Goal: Register for event/course

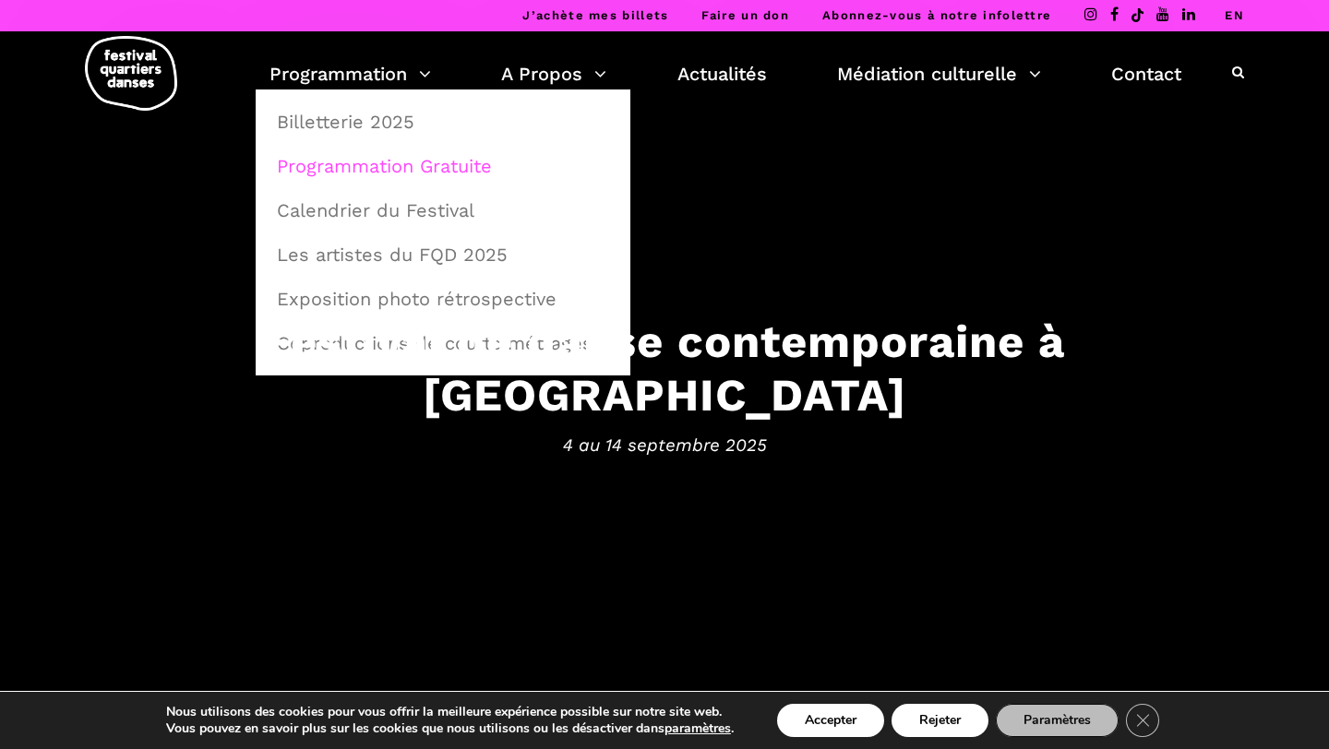
click at [375, 166] on link "Programmation Gratuite" at bounding box center [443, 166] width 354 height 42
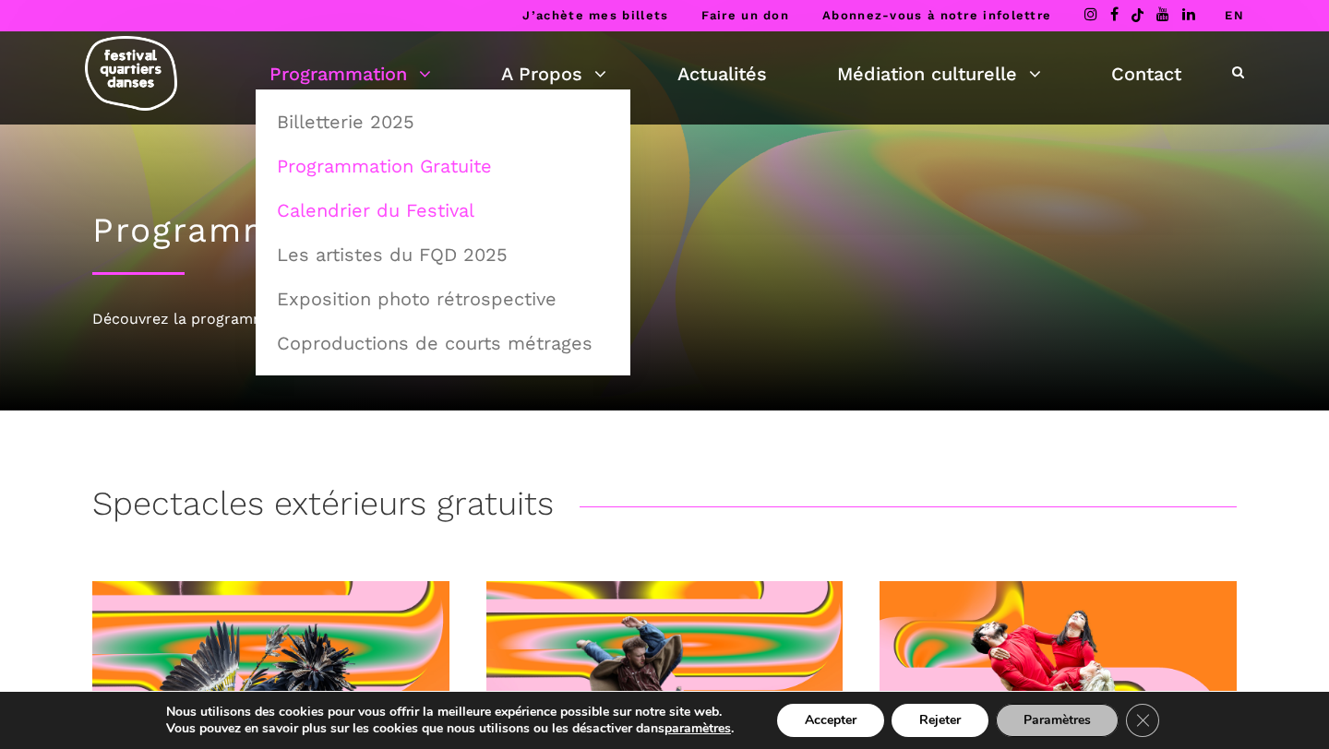
click at [354, 212] on link "Calendrier du Festival" at bounding box center [443, 210] width 354 height 42
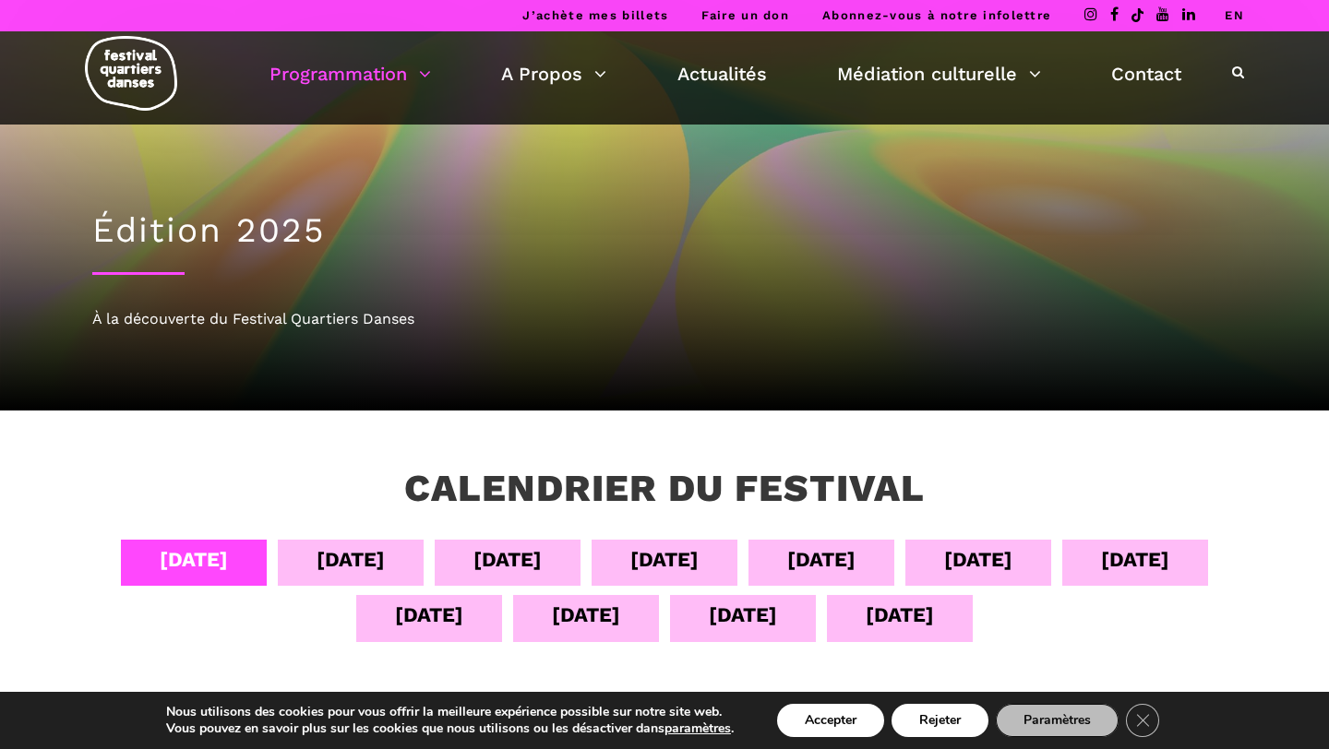
click at [360, 560] on div "[DATE]" at bounding box center [351, 560] width 68 height 32
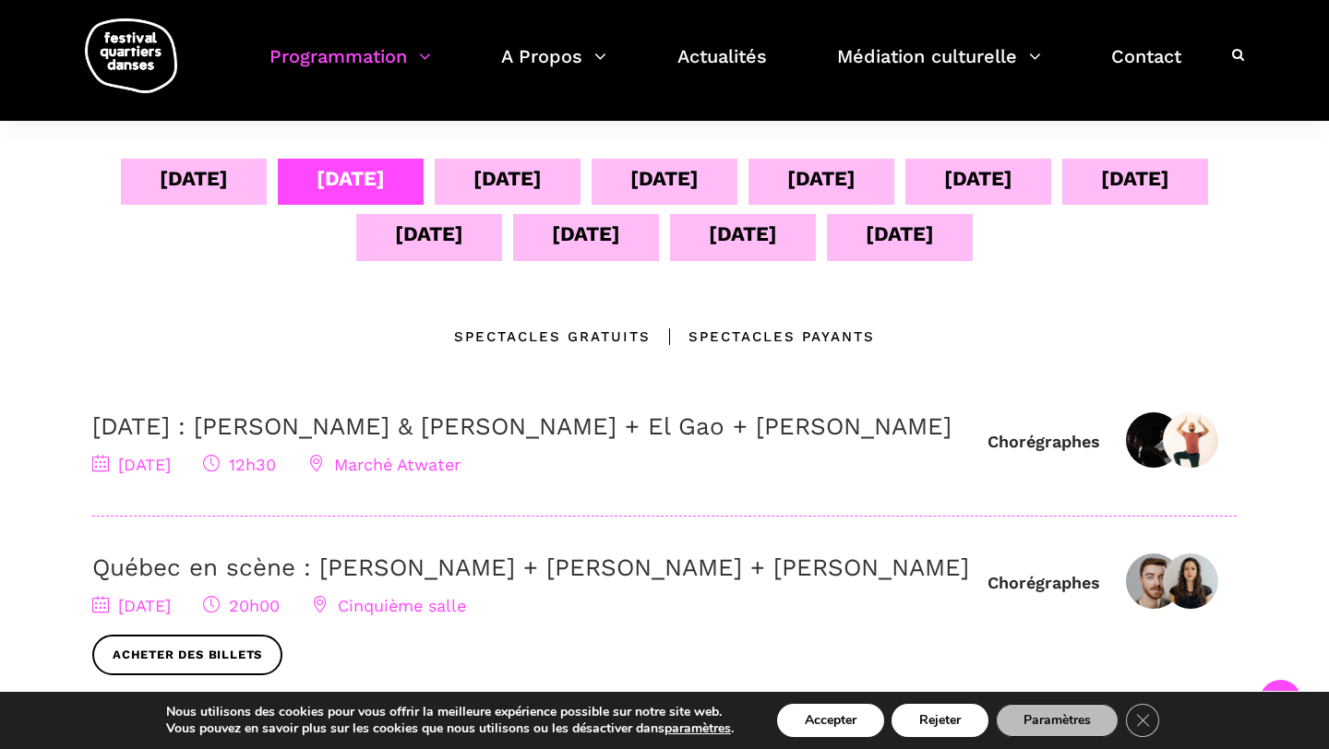
scroll to position [404, 0]
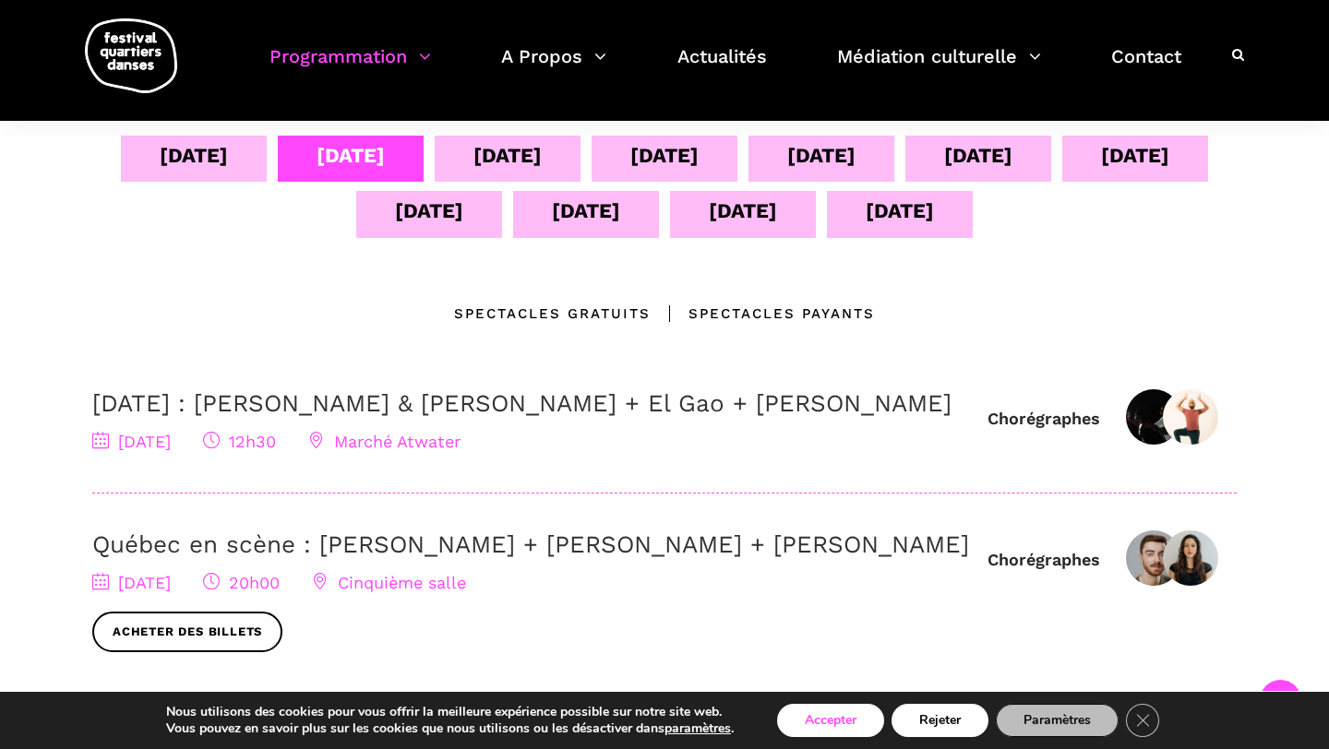
click at [853, 730] on button "Accepter" at bounding box center [830, 720] width 107 height 33
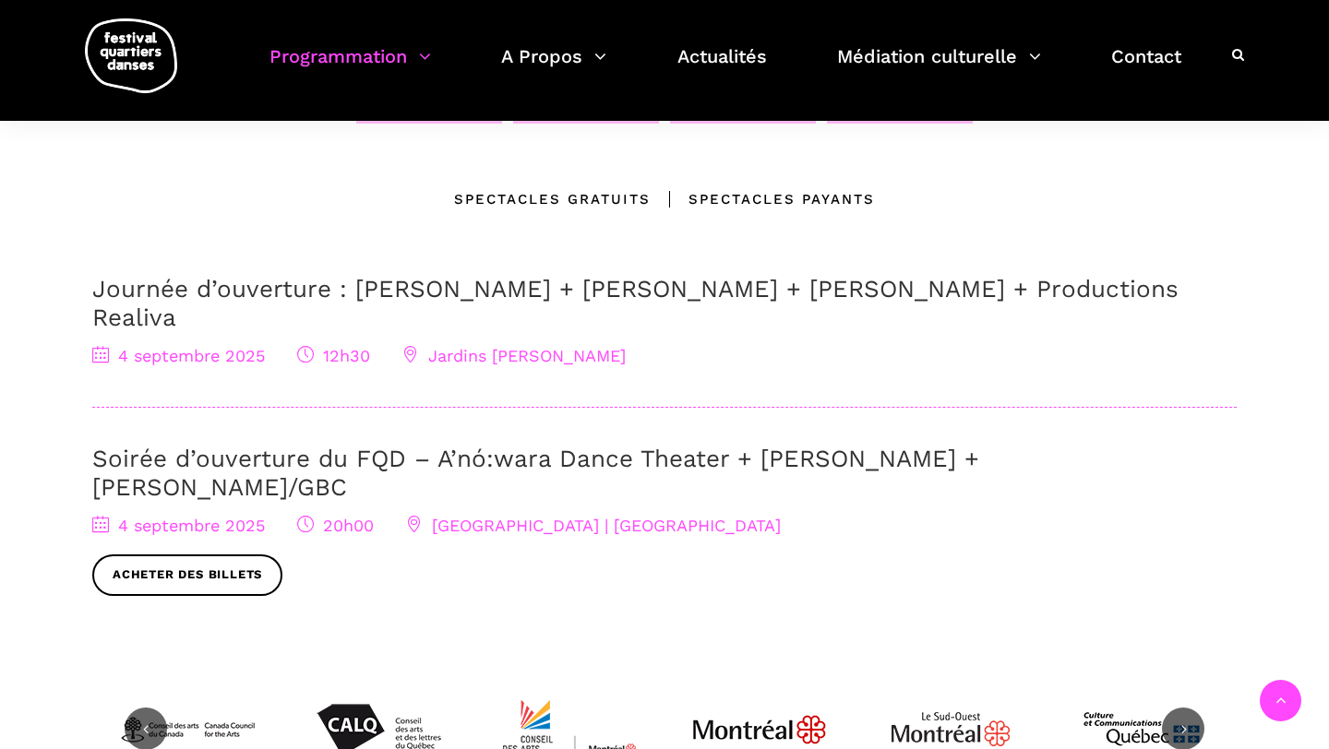
scroll to position [538, 0]
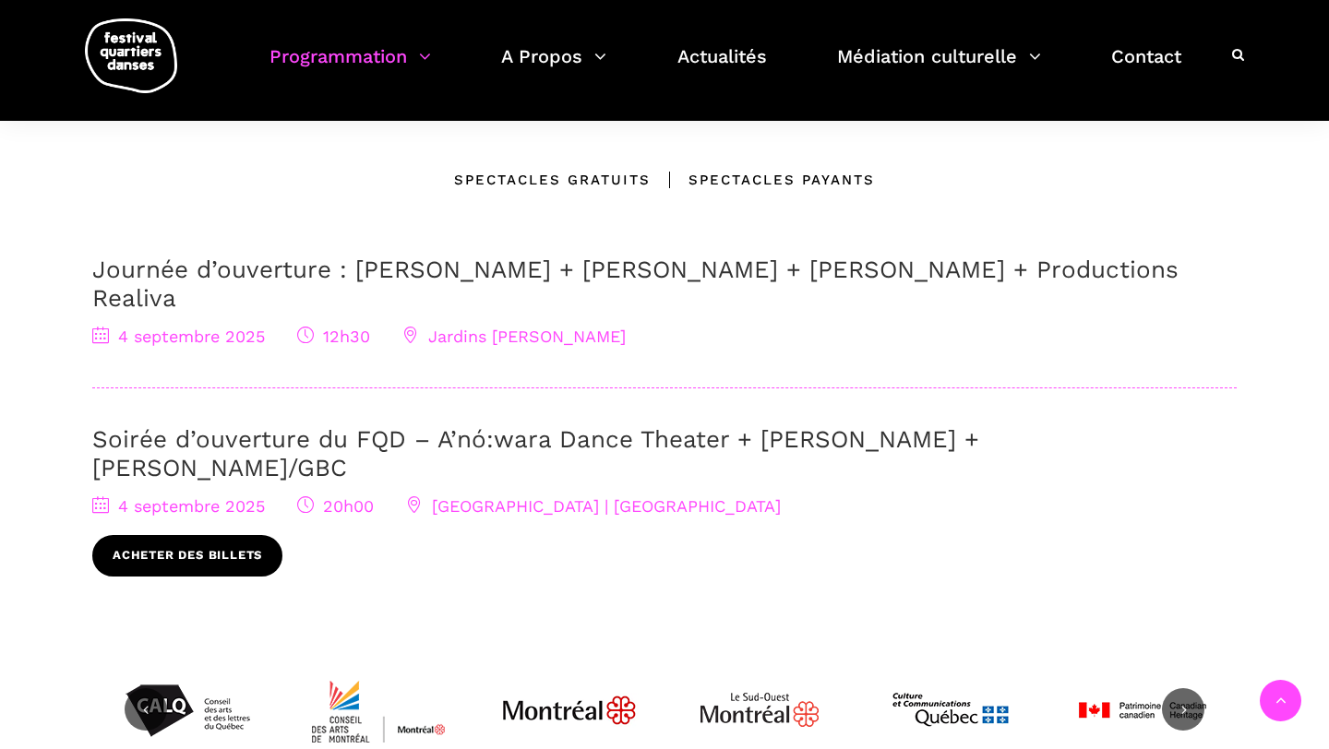
click at [172, 535] on link "Acheter des billets" at bounding box center [187, 556] width 190 height 42
